Goal: Task Accomplishment & Management: Manage account settings

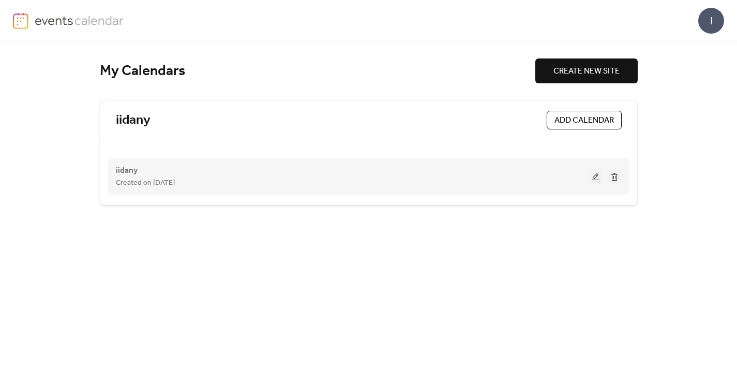
click at [175, 182] on span "Created on [DATE]" at bounding box center [145, 183] width 59 height 12
click at [231, 183] on div "Created on [DATE]" at bounding box center [352, 182] width 473 height 12
click at [120, 170] on span "iidany" at bounding box center [127, 171] width 22 height 12
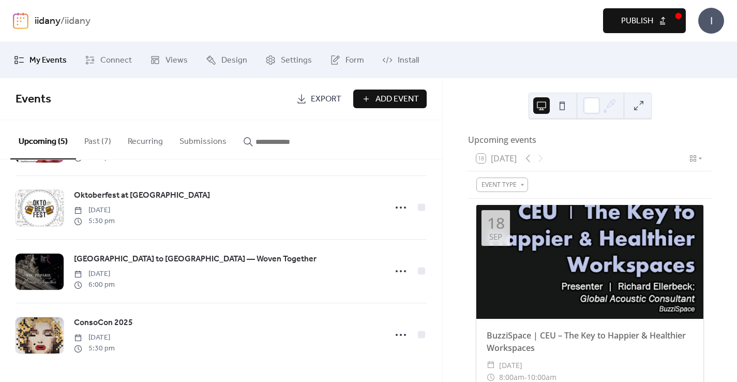
scroll to position [127, 0]
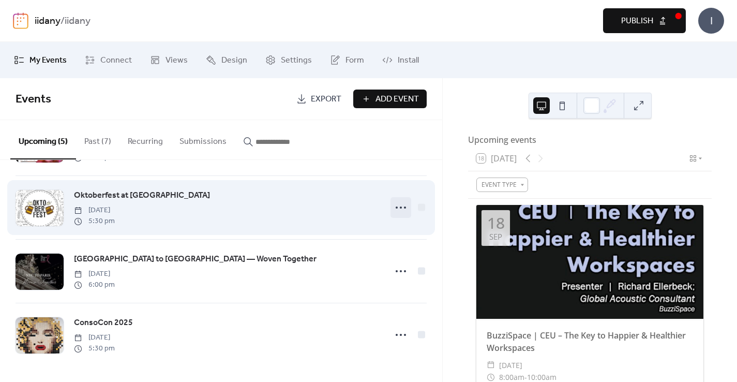
click at [401, 208] on icon at bounding box center [401, 207] width 17 height 17
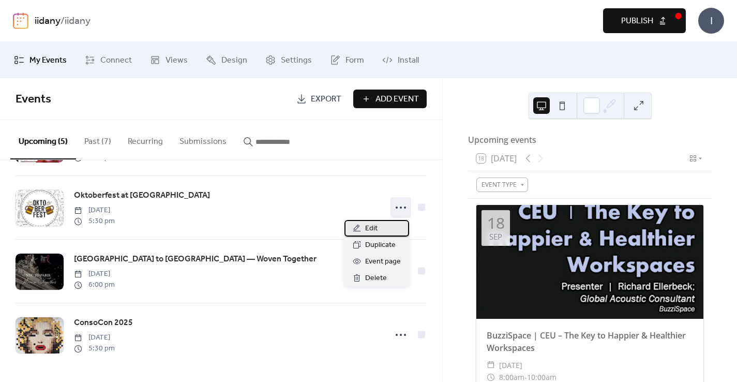
click at [364, 232] on div "Edit" at bounding box center [377, 228] width 65 height 17
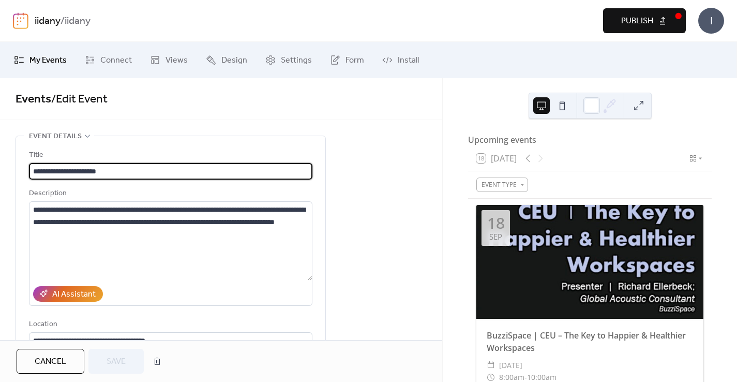
click at [621, 30] on button "Publish" at bounding box center [644, 20] width 83 height 25
